Goal: Check status: Check status

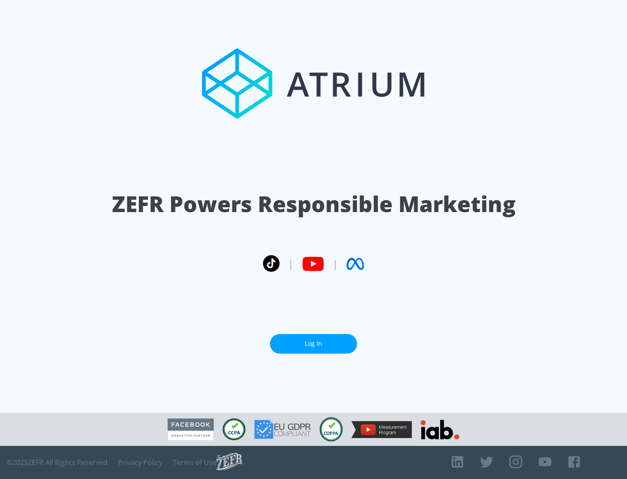
click at [313, 343] on link "Log In" at bounding box center [313, 344] width 87 height 20
